Goal: Information Seeking & Learning: Learn about a topic

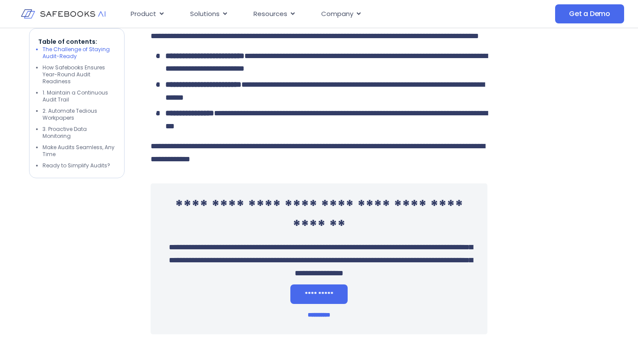
scroll to position [464, 0]
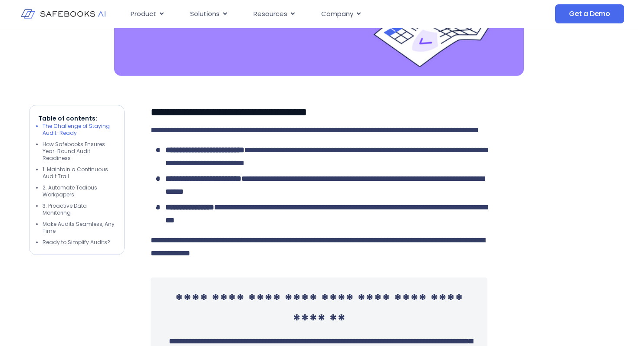
drag, startPoint x: 128, startPoint y: 143, endPoint x: 442, endPoint y: 341, distance: 372.0
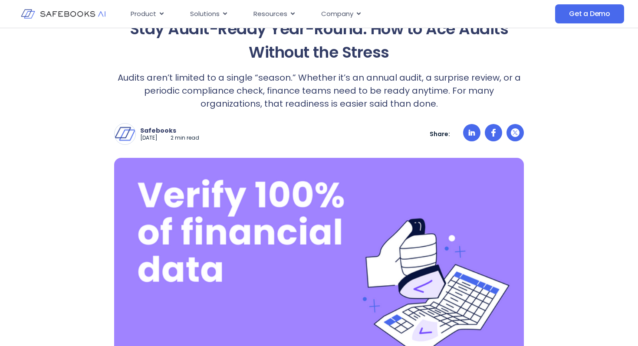
scroll to position [115, 0]
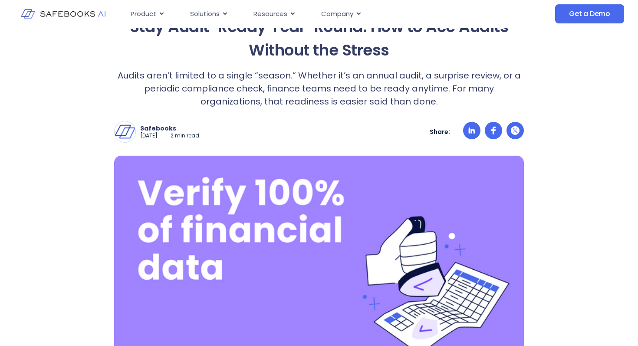
click at [436, 132] on p "Share:" at bounding box center [440, 132] width 20 height 8
click at [125, 76] on p "Audits aren’t limited to a single “season.” Whether it’s an annual audit, a sur…" at bounding box center [319, 88] width 410 height 39
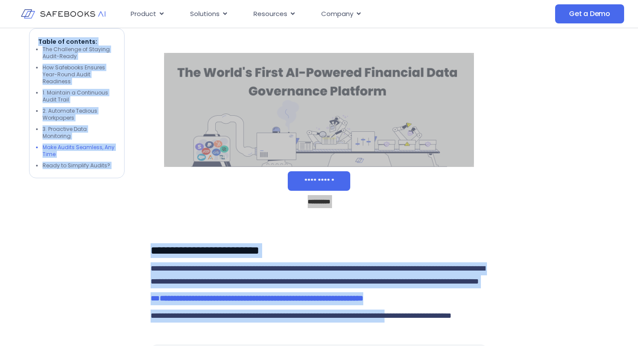
drag, startPoint x: 118, startPoint y: 76, endPoint x: 456, endPoint y: 346, distance: 433.0
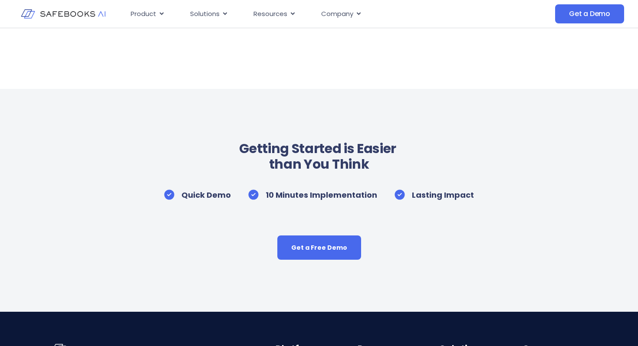
scroll to position [1974, 0]
